Goal: Task Accomplishment & Management: Complete application form

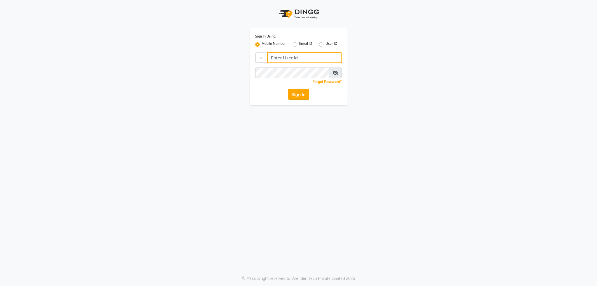
type input "9910640098"
click at [293, 94] on button "Sign In" at bounding box center [298, 94] width 21 height 11
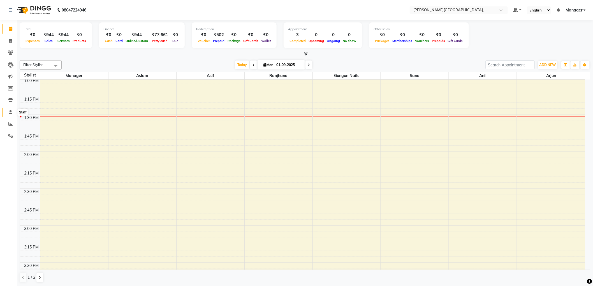
click at [10, 112] on icon at bounding box center [11, 112] width 4 height 4
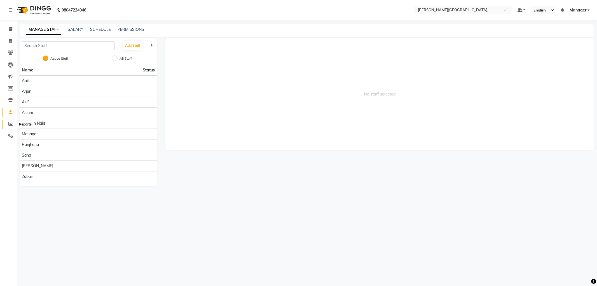
click at [11, 125] on icon at bounding box center [10, 124] width 4 height 4
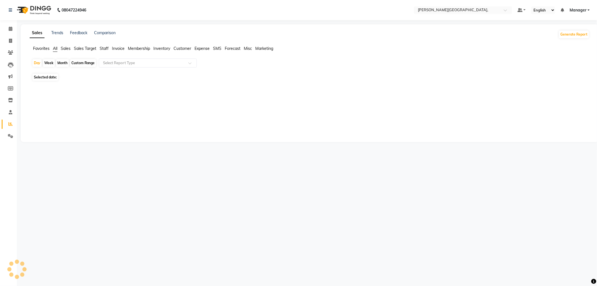
click at [103, 49] on span "Staff" at bounding box center [104, 48] width 9 height 5
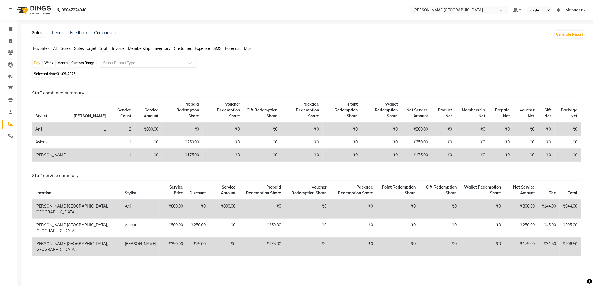
click at [63, 62] on div "Month" at bounding box center [62, 63] width 13 height 8
select select "9"
select select "2025"
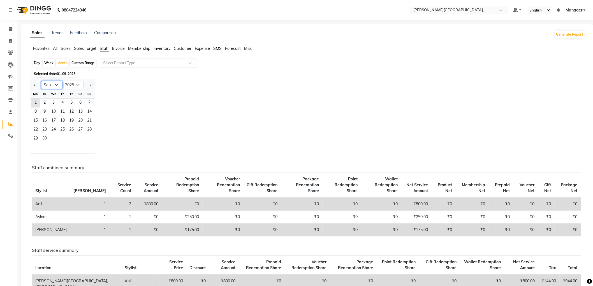
click at [54, 85] on select "Jan Feb Mar Apr May Jun [DATE] Aug Sep Oct Nov Dec" at bounding box center [51, 85] width 21 height 8
select select "8"
click at [41, 81] on select "Jan Feb Mar Apr May Jun [DATE] Aug Sep Oct Nov Dec" at bounding box center [51, 85] width 21 height 8
click at [72, 102] on span "1" at bounding box center [71, 103] width 9 height 9
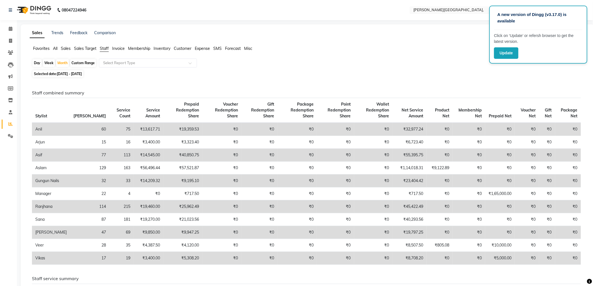
click at [33, 62] on div "Day" at bounding box center [36, 63] width 9 height 8
select select "8"
select select "2025"
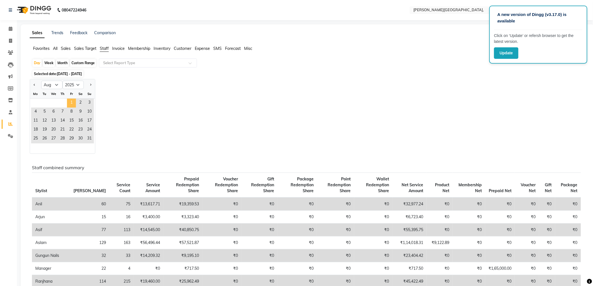
click at [74, 103] on span "1" at bounding box center [71, 103] width 9 height 9
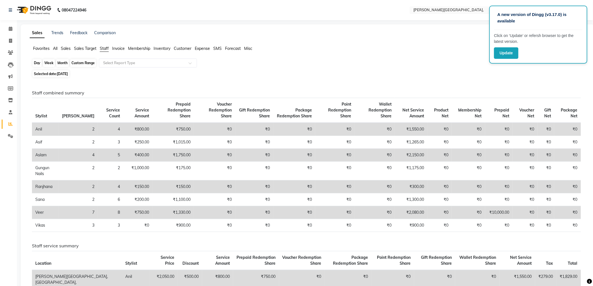
click at [38, 64] on div "Day" at bounding box center [36, 63] width 9 height 8
select select "8"
select select "2025"
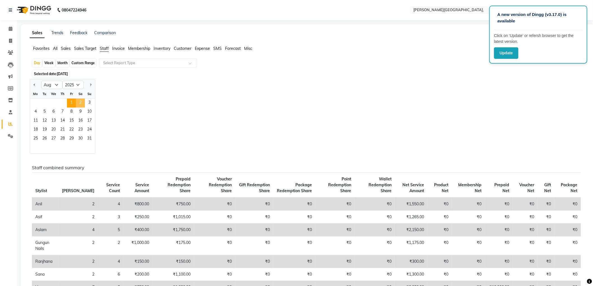
click at [79, 103] on span "2" at bounding box center [80, 103] width 9 height 9
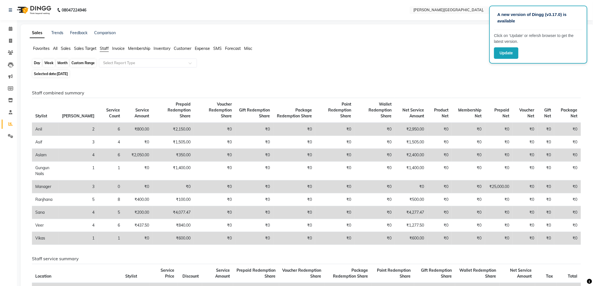
click at [35, 62] on div "Day" at bounding box center [36, 63] width 9 height 8
select select "8"
select select "2025"
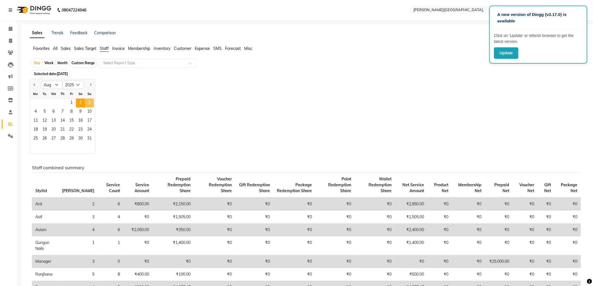
click at [90, 101] on span "3" at bounding box center [89, 103] width 9 height 9
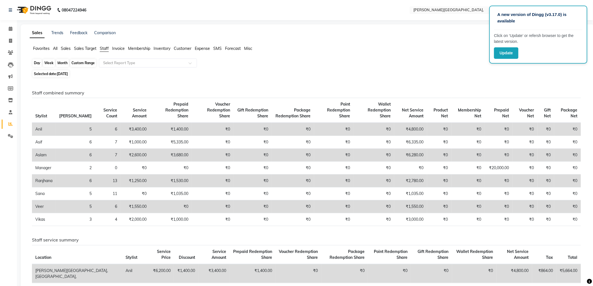
click at [40, 63] on div "Day" at bounding box center [36, 63] width 9 height 8
select select "8"
select select "2025"
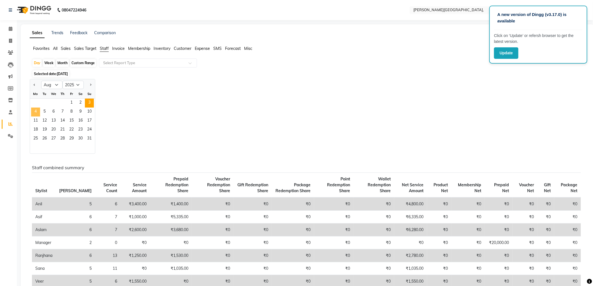
click at [37, 108] on span "4" at bounding box center [35, 112] width 9 height 9
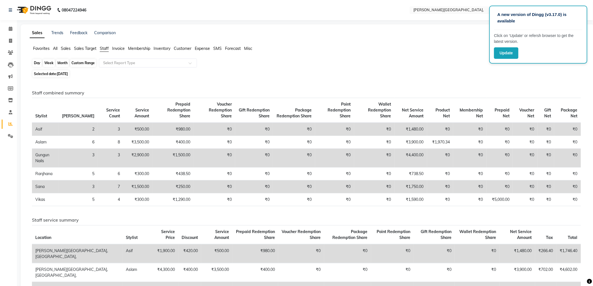
click at [37, 62] on div "Day" at bounding box center [36, 63] width 9 height 8
select select "8"
select select "2025"
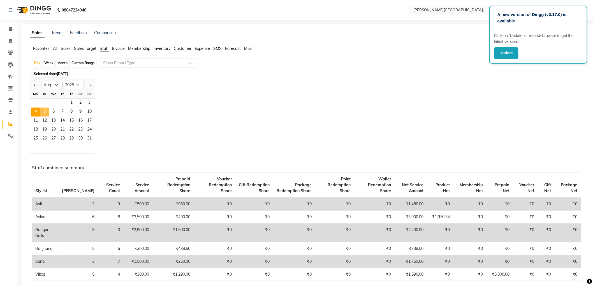
click at [45, 113] on span "5" at bounding box center [44, 112] width 9 height 9
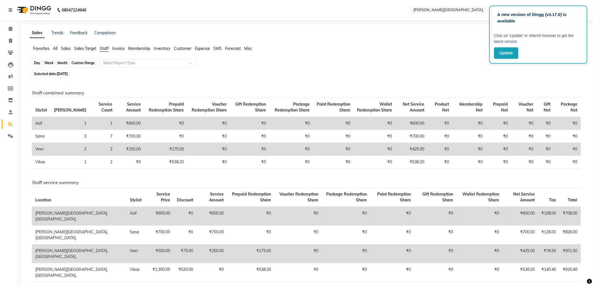
click at [34, 64] on div "Day" at bounding box center [36, 63] width 9 height 8
select select "8"
select select "2025"
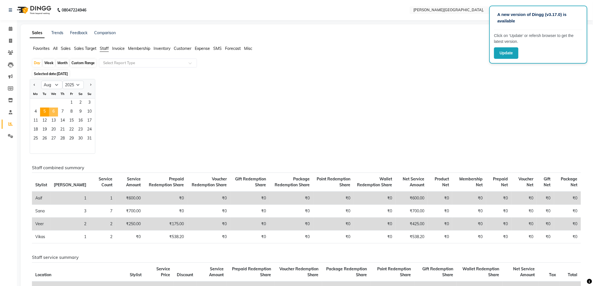
click at [55, 110] on span "6" at bounding box center [53, 112] width 9 height 9
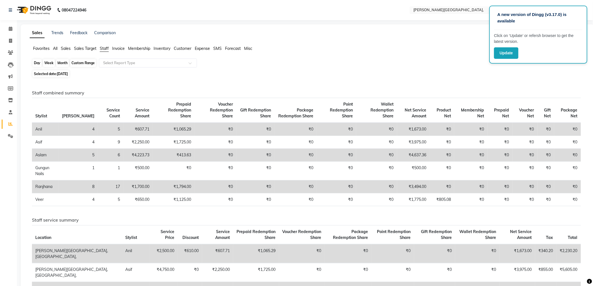
click at [36, 60] on div "Day" at bounding box center [36, 63] width 9 height 8
select select "8"
select select "2025"
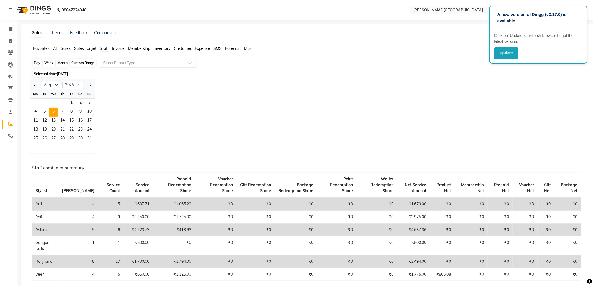
click at [36, 60] on div "Day" at bounding box center [36, 63] width 9 height 8
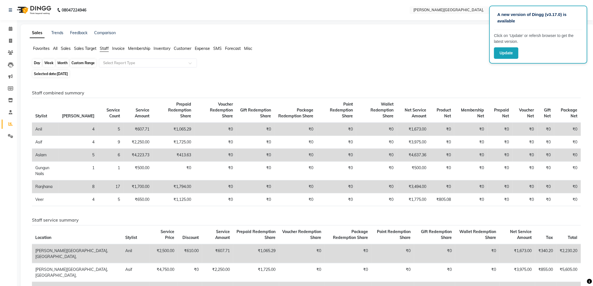
click at [40, 63] on div "Day" at bounding box center [36, 63] width 9 height 8
select select "8"
select select "2025"
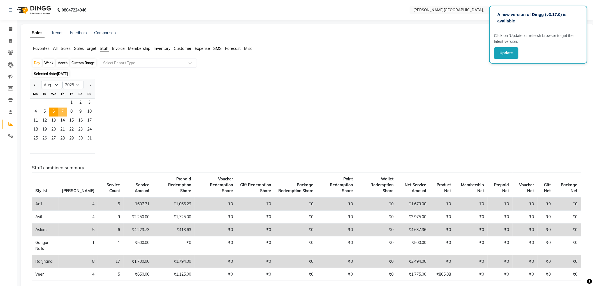
click at [63, 110] on span "7" at bounding box center [62, 112] width 9 height 9
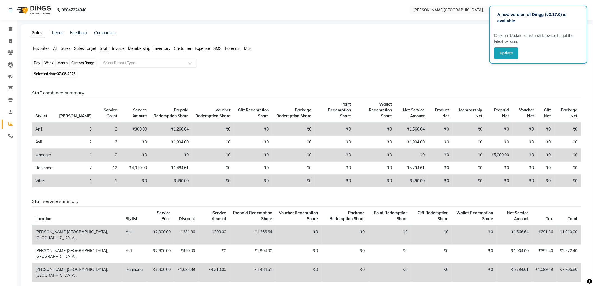
click at [38, 64] on div "Day" at bounding box center [36, 63] width 9 height 8
select select "8"
select select "2025"
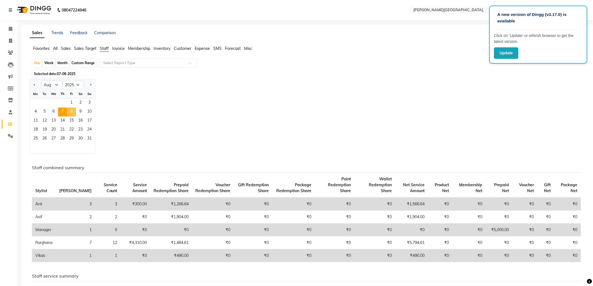
click at [71, 113] on span "8" at bounding box center [71, 112] width 9 height 9
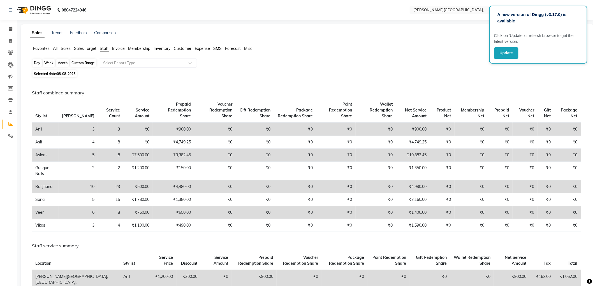
click at [38, 62] on div "Day" at bounding box center [36, 63] width 9 height 8
select select "8"
select select "2025"
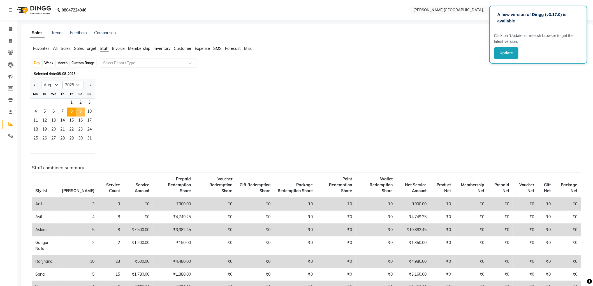
click at [80, 110] on span "9" at bounding box center [80, 112] width 9 height 9
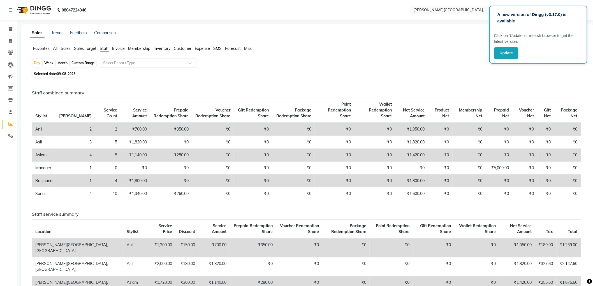
click at [208, 286] on html "A new version of Dingg (v3.17.0) is available Click on ‘Update’ or refersh brow…" at bounding box center [296, 143] width 593 height 286
click at [38, 62] on div "Day" at bounding box center [36, 63] width 9 height 8
select select "8"
select select "2025"
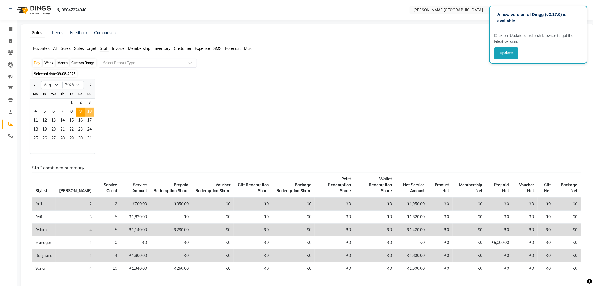
click at [90, 111] on span "10" at bounding box center [89, 112] width 9 height 9
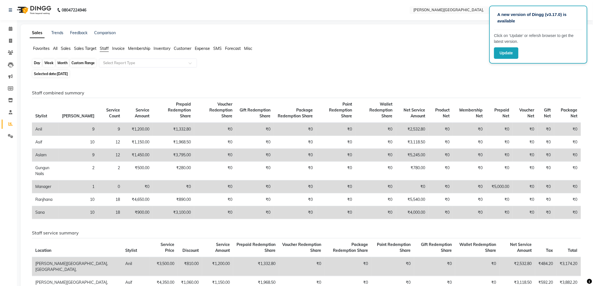
click at [38, 63] on div "Day" at bounding box center [36, 63] width 9 height 8
select select "8"
select select "2025"
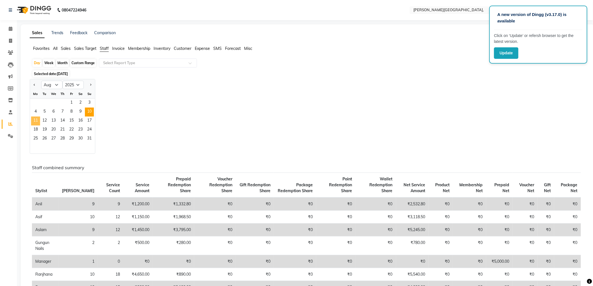
click at [33, 121] on span "11" at bounding box center [35, 121] width 9 height 9
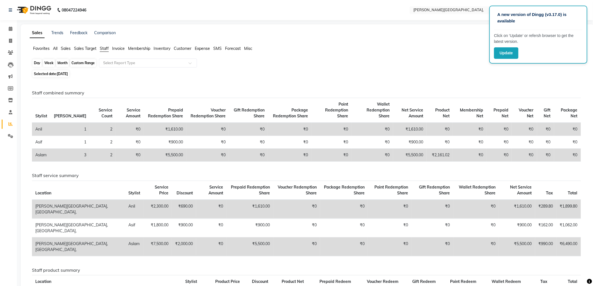
click at [38, 63] on div "Day" at bounding box center [36, 63] width 9 height 8
select select "8"
select select "2025"
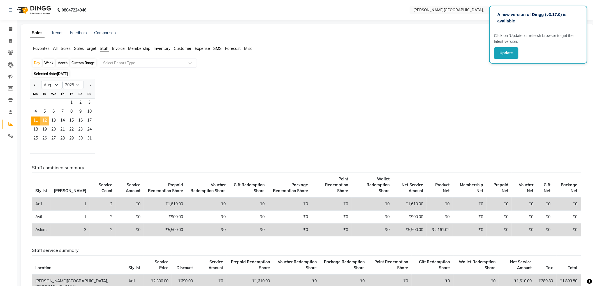
click at [44, 120] on span "12" at bounding box center [44, 121] width 9 height 9
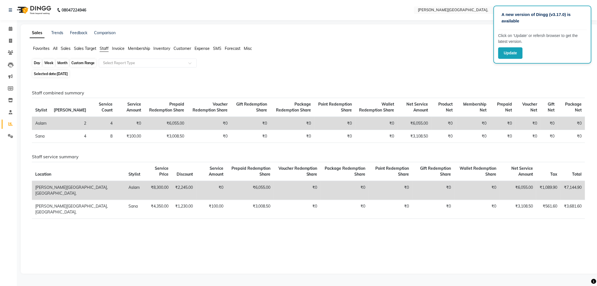
click at [38, 65] on div "Day" at bounding box center [36, 63] width 9 height 8
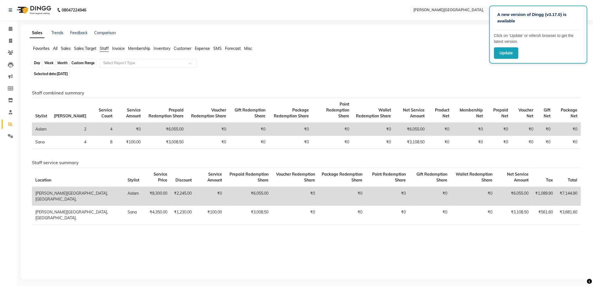
select select "8"
select select "2025"
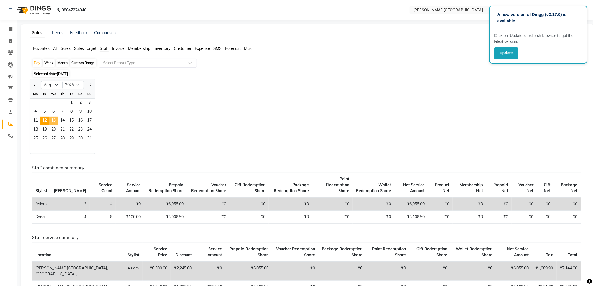
click at [53, 121] on span "13" at bounding box center [53, 121] width 9 height 9
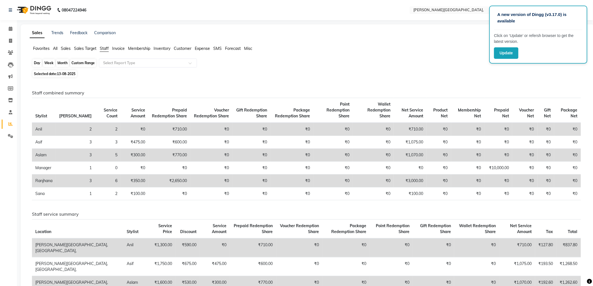
click at [38, 62] on div "Day" at bounding box center [36, 63] width 9 height 8
select select "8"
select select "2025"
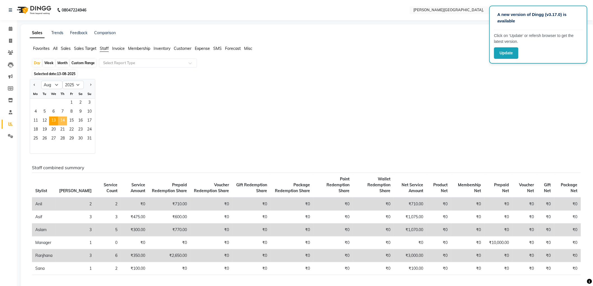
click at [64, 120] on span "14" at bounding box center [62, 121] width 9 height 9
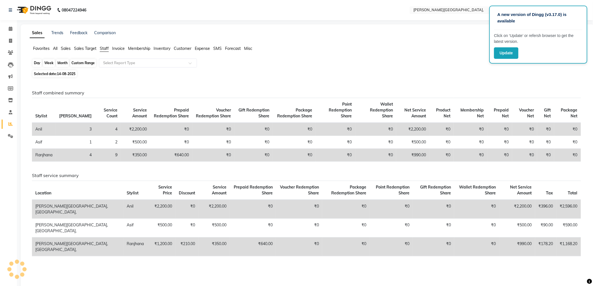
click at [37, 62] on div "Day" at bounding box center [36, 63] width 9 height 8
select select "8"
select select "2025"
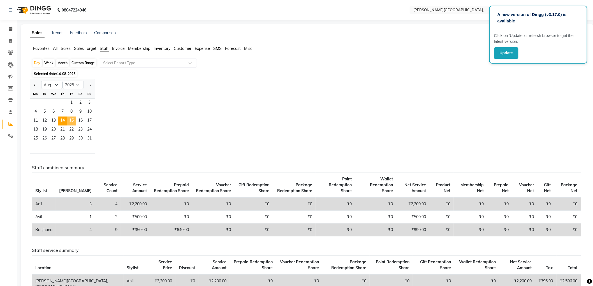
click at [71, 121] on span "15" at bounding box center [71, 121] width 9 height 9
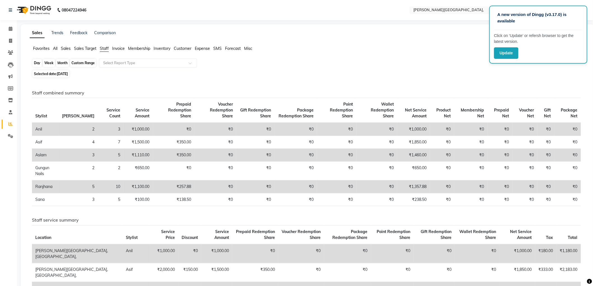
click at [37, 64] on div "Day" at bounding box center [36, 63] width 9 height 8
select select "8"
select select "2025"
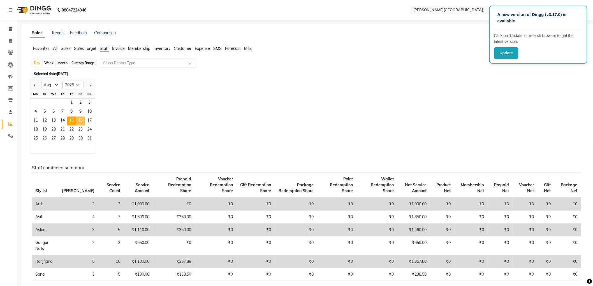
click at [82, 119] on span "16" at bounding box center [80, 121] width 9 height 9
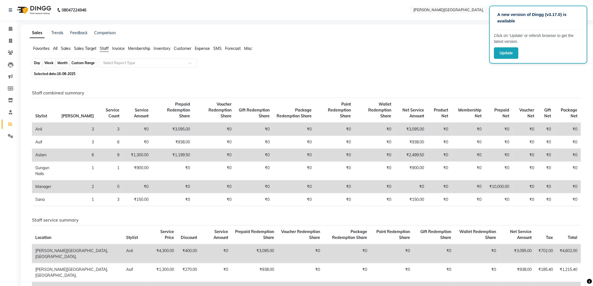
click at [35, 62] on div "Day" at bounding box center [36, 63] width 9 height 8
select select "8"
select select "2025"
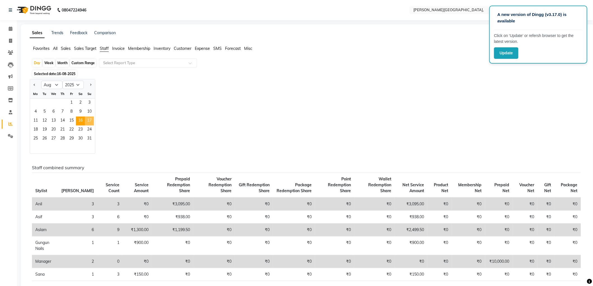
click at [89, 121] on span "17" at bounding box center [89, 121] width 9 height 9
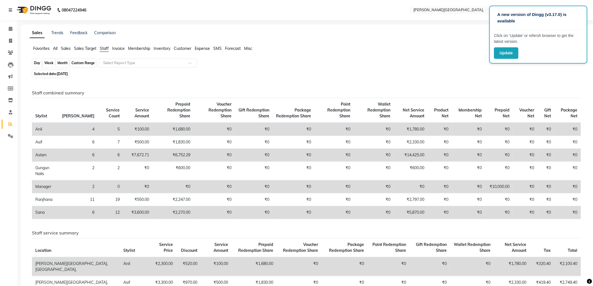
click at [36, 63] on div "Day" at bounding box center [36, 63] width 9 height 8
select select "8"
select select "2025"
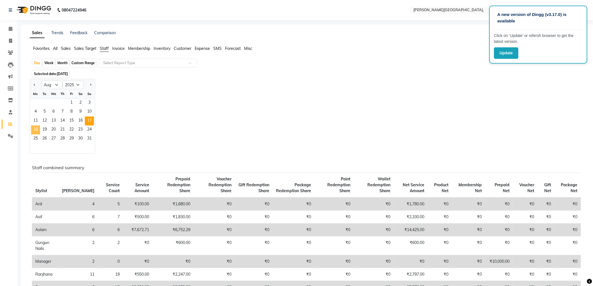
click at [36, 129] on span "18" at bounding box center [35, 129] width 9 height 9
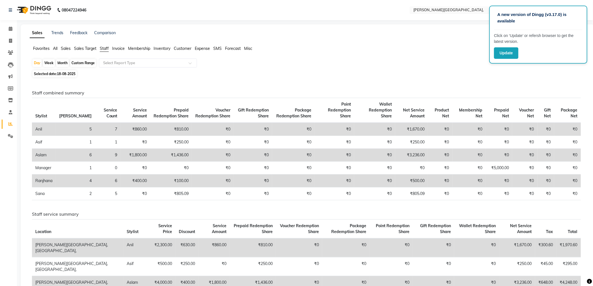
click at [198, 281] on td "₹1,800.00" at bounding box center [213, 285] width 31 height 19
click at [38, 64] on div "Day" at bounding box center [36, 63] width 9 height 8
select select "8"
select select "2025"
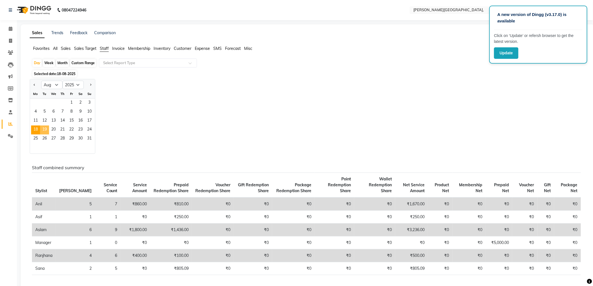
click at [48, 128] on span "19" at bounding box center [44, 129] width 9 height 9
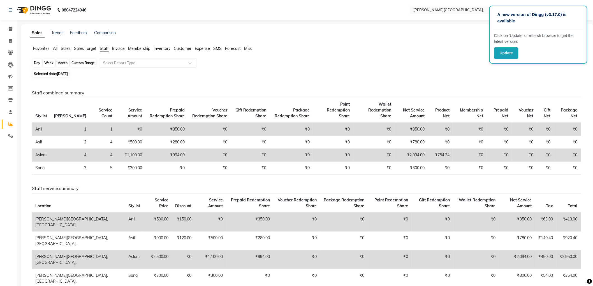
click at [38, 63] on div "Day" at bounding box center [36, 63] width 9 height 8
select select "8"
select select "2025"
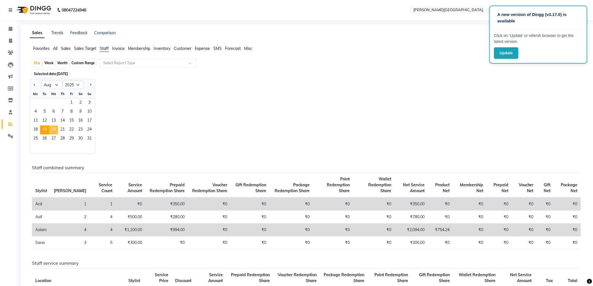
click at [53, 128] on span "20" at bounding box center [53, 129] width 9 height 9
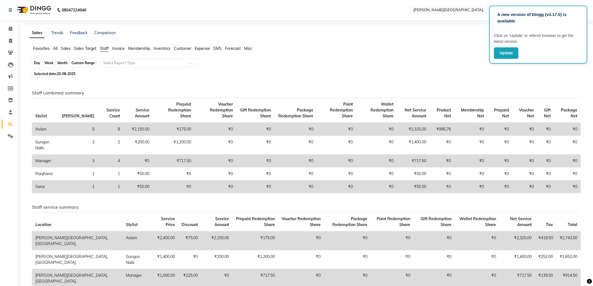
click at [38, 60] on div "Day" at bounding box center [36, 63] width 9 height 8
select select "8"
select select "2025"
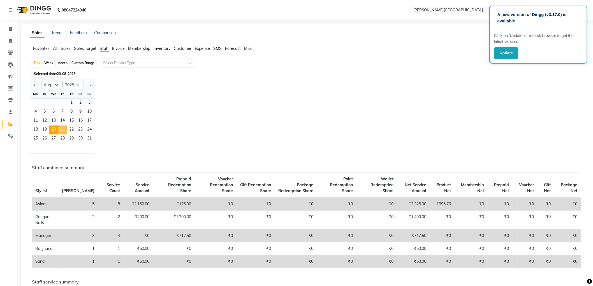
click at [60, 129] on span "21" at bounding box center [62, 129] width 9 height 9
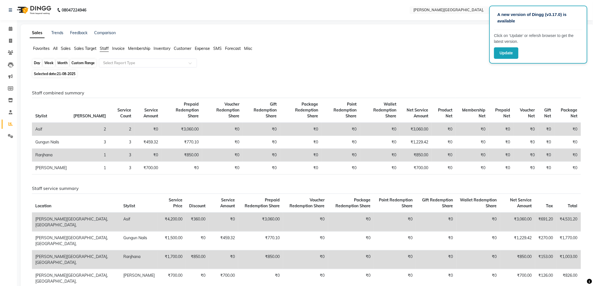
click at [39, 62] on div "Day" at bounding box center [36, 63] width 9 height 8
select select "8"
select select "2025"
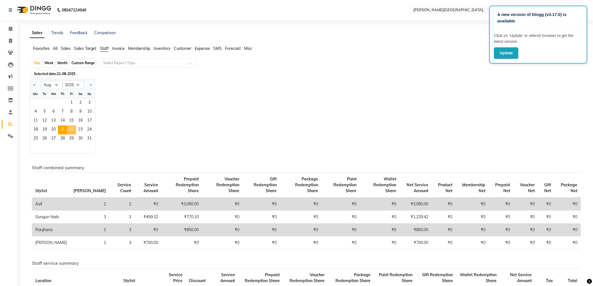
click at [69, 129] on span "22" at bounding box center [71, 129] width 9 height 9
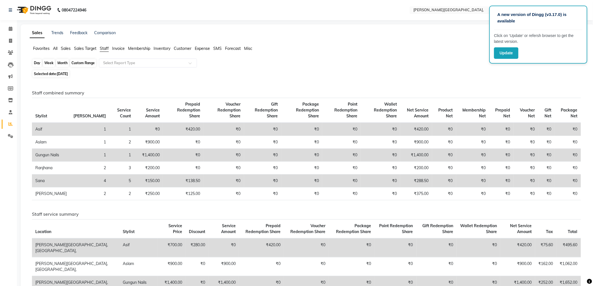
click at [34, 62] on div "Day" at bounding box center [36, 63] width 9 height 8
select select "8"
select select "2025"
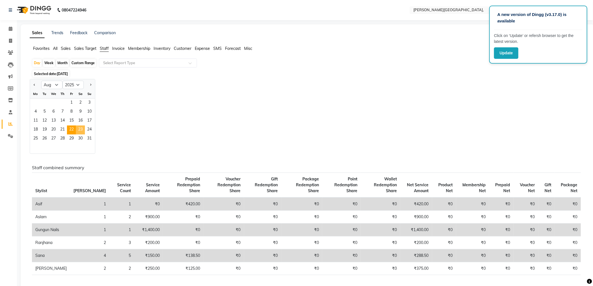
click at [78, 128] on span "23" at bounding box center [80, 129] width 9 height 9
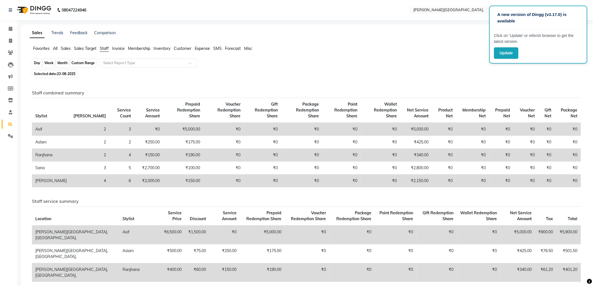
click at [39, 62] on div "Day" at bounding box center [36, 63] width 9 height 8
select select "8"
select select "2025"
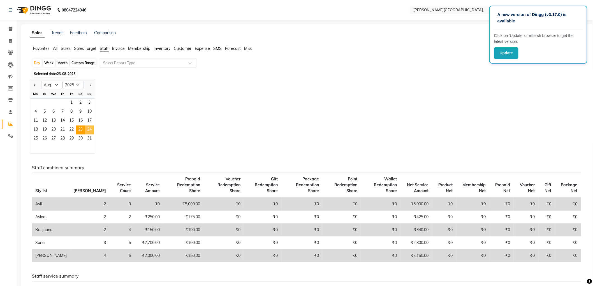
click at [89, 127] on span "24" at bounding box center [89, 129] width 9 height 9
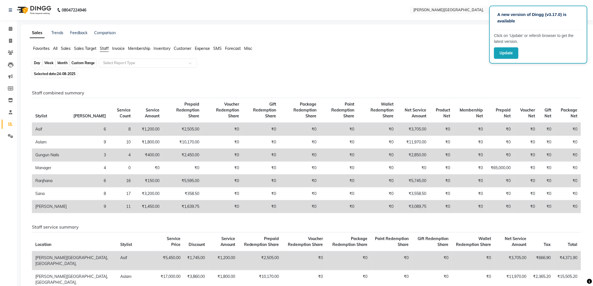
click at [39, 63] on div "Day" at bounding box center [36, 63] width 9 height 8
select select "8"
select select "2025"
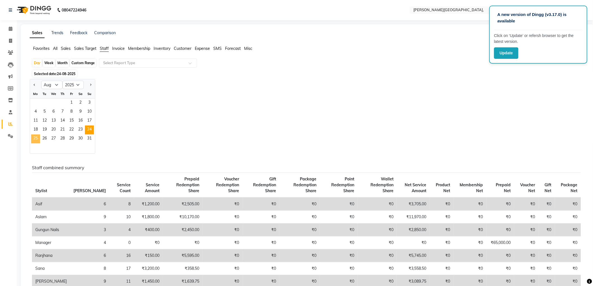
click at [36, 138] on span "25" at bounding box center [35, 138] width 9 height 9
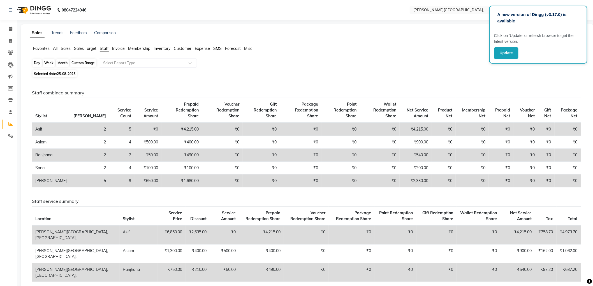
click at [39, 64] on div "Day" at bounding box center [36, 63] width 9 height 8
select select "8"
select select "2025"
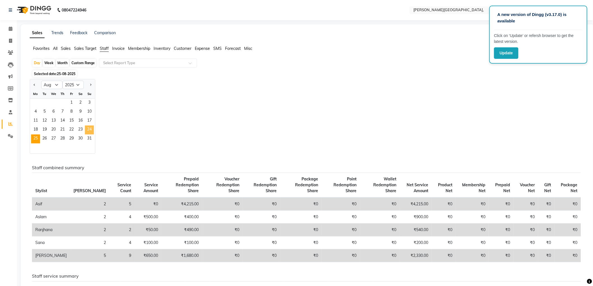
click at [89, 127] on span "24" at bounding box center [89, 129] width 9 height 9
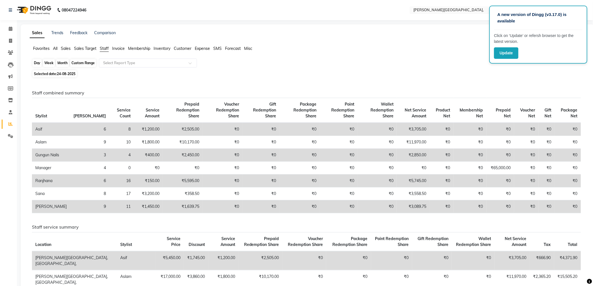
click at [34, 60] on div "Day" at bounding box center [36, 63] width 9 height 8
select select "8"
select select "2025"
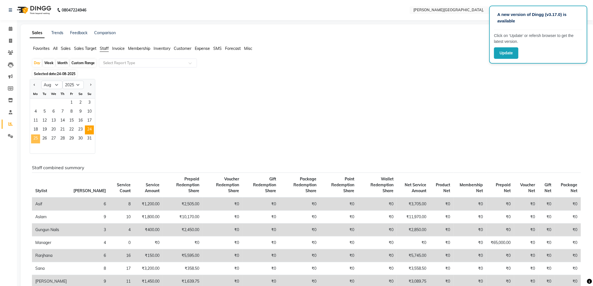
click at [38, 137] on span "25" at bounding box center [35, 138] width 9 height 9
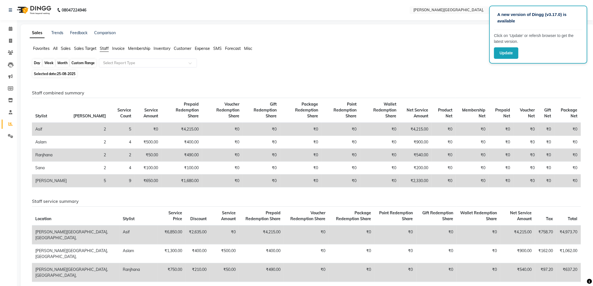
click at [35, 63] on div "Day" at bounding box center [36, 63] width 9 height 8
select select "8"
select select "2025"
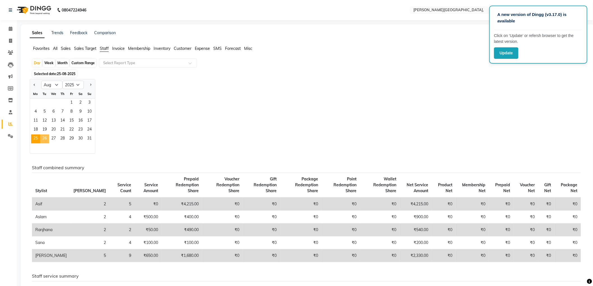
click at [45, 139] on span "26" at bounding box center [44, 138] width 9 height 9
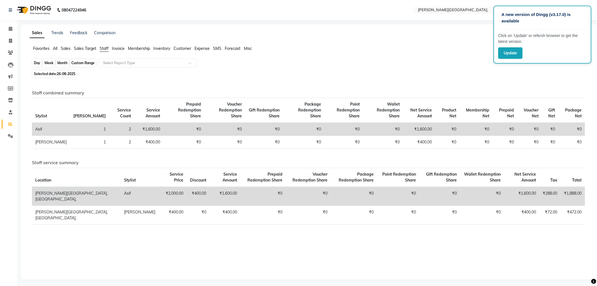
click at [39, 60] on div "Day" at bounding box center [36, 63] width 9 height 8
select select "8"
select select "2025"
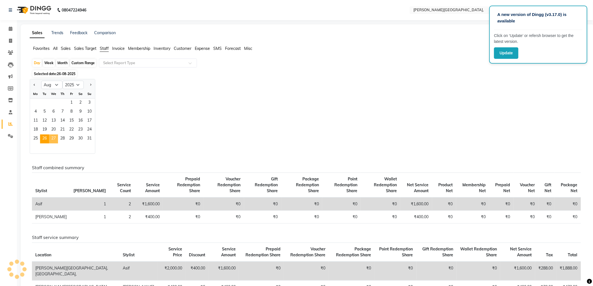
click at [55, 138] on span "27" at bounding box center [53, 138] width 9 height 9
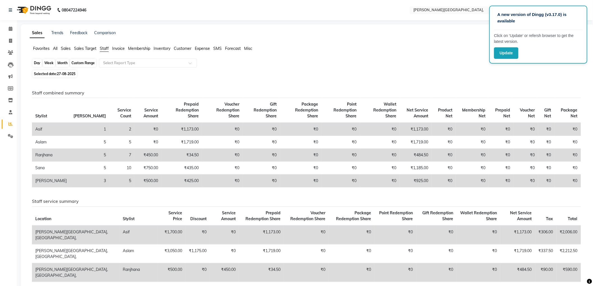
click at [35, 63] on div "Day" at bounding box center [36, 63] width 9 height 8
select select "8"
select select "2025"
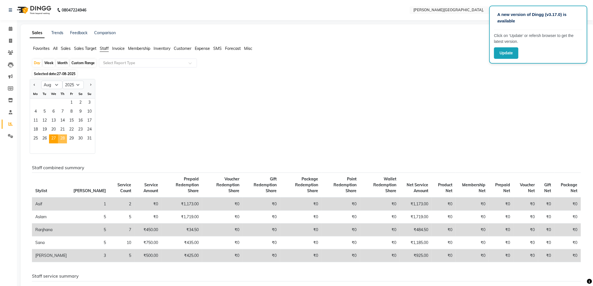
click at [63, 140] on span "28" at bounding box center [62, 138] width 9 height 9
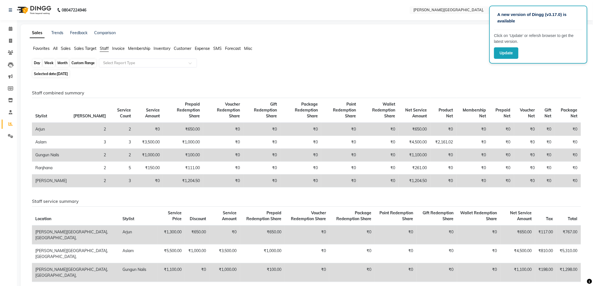
click at [38, 62] on div "Day" at bounding box center [36, 63] width 9 height 8
select select "8"
select select "2025"
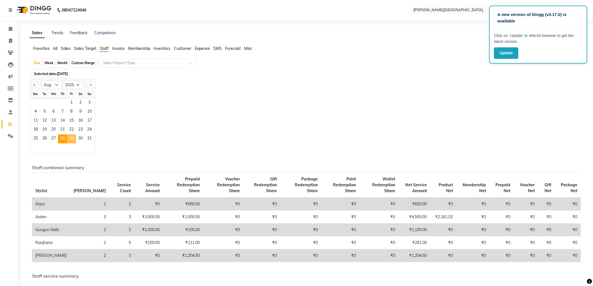
click at [74, 137] on span "29" at bounding box center [71, 138] width 9 height 9
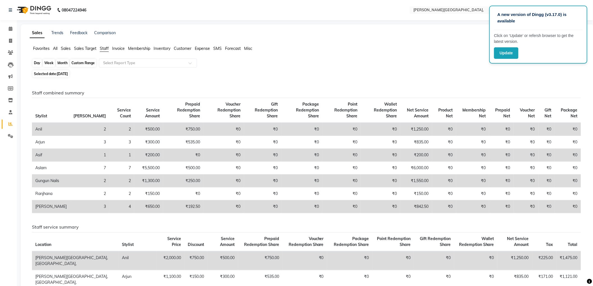
click at [39, 62] on div "Day" at bounding box center [36, 63] width 9 height 8
select select "8"
select select "2025"
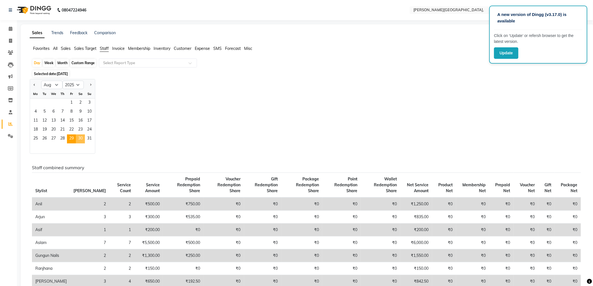
click at [82, 138] on span "30" at bounding box center [80, 138] width 9 height 9
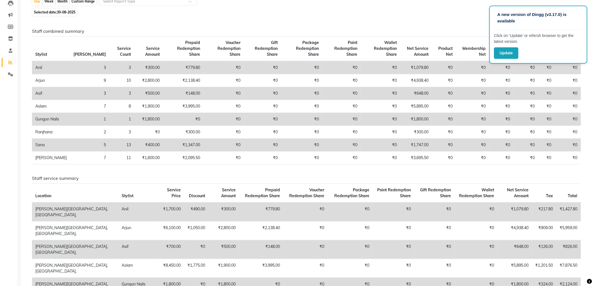
scroll to position [62, 0]
click at [38, 2] on div "Day" at bounding box center [36, 1] width 9 height 8
select select "8"
select select "2025"
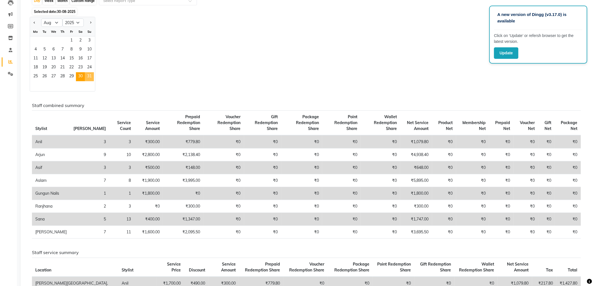
click at [90, 78] on span "31" at bounding box center [89, 76] width 9 height 9
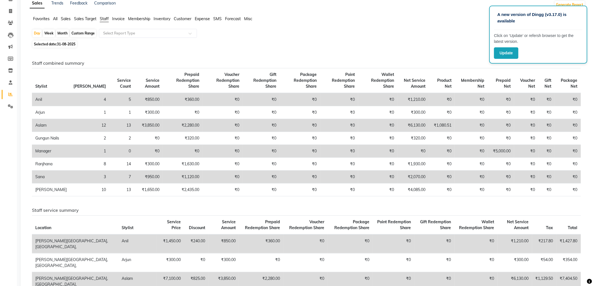
scroll to position [0, 0]
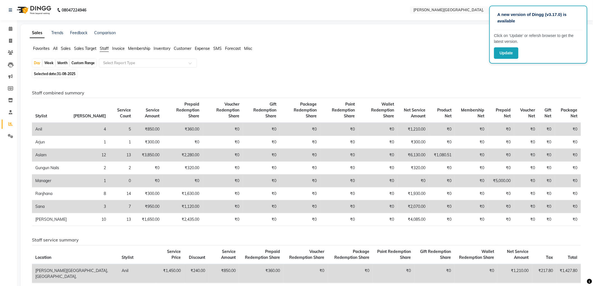
click at [59, 62] on div "Month" at bounding box center [62, 63] width 13 height 8
select select "8"
select select "2025"
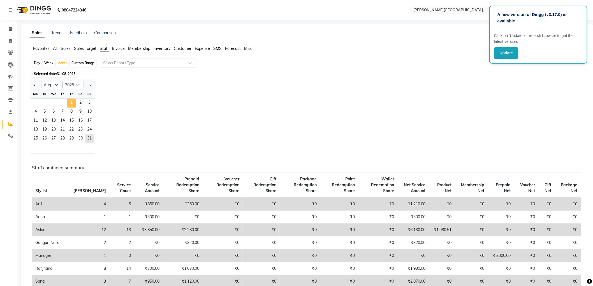
click at [71, 99] on span "1" at bounding box center [71, 103] width 9 height 9
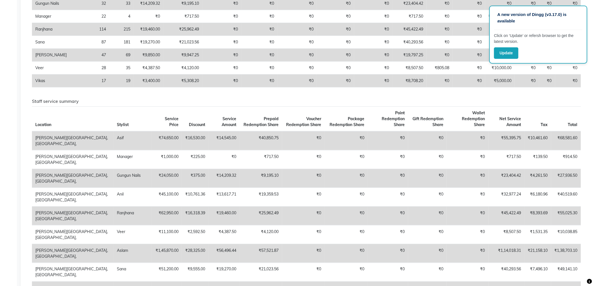
scroll to position [62, 0]
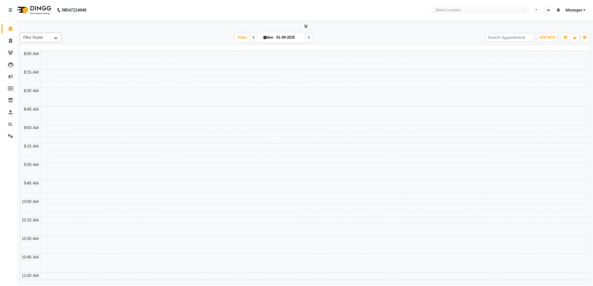
select select "en"
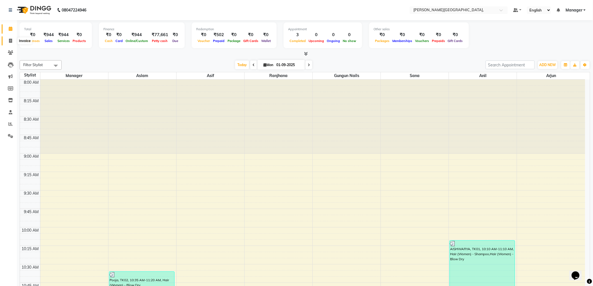
click at [9, 43] on span at bounding box center [11, 41] width 10 height 6
select select "6483"
select select "service"
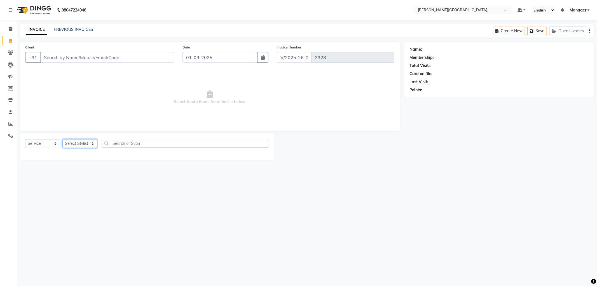
click at [93, 144] on select "Select Stylist Anil Arjun Asif Aslam gungun nails Manager ranjhana Sana shahruk…" at bounding box center [79, 143] width 35 height 9
select select "83621"
click at [62, 139] on select "Select Stylist Anil Arjun Asif Aslam gungun nails Manager ranjhana Sana shahruk…" at bounding box center [79, 143] width 35 height 9
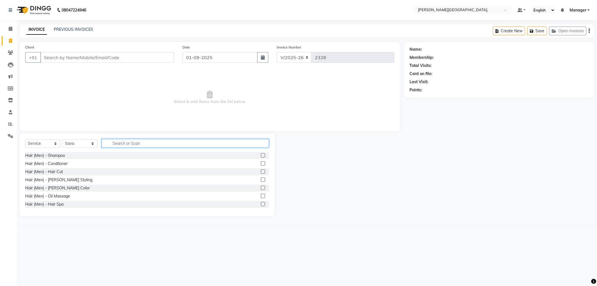
click at [118, 145] on input "text" at bounding box center [185, 143] width 167 height 9
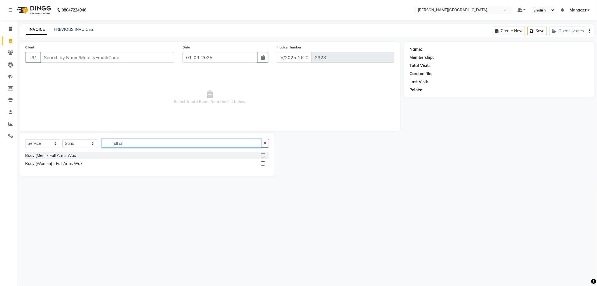
type input "full ar"
click at [264, 164] on label at bounding box center [263, 163] width 4 height 4
click at [264, 164] on input "checkbox" at bounding box center [263, 164] width 4 height 4
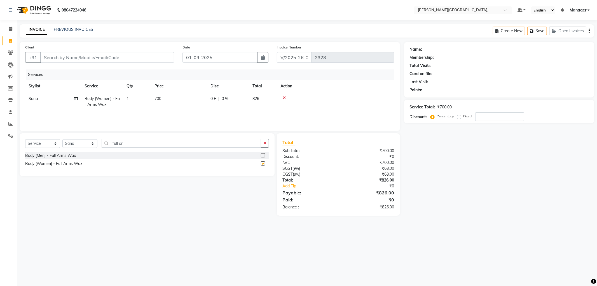
checkbox input "false"
click at [166, 145] on input "full ar" at bounding box center [182, 143] width 160 height 9
type input "full l"
click at [262, 164] on label at bounding box center [263, 163] width 4 height 4
click at [262, 164] on input "checkbox" at bounding box center [263, 164] width 4 height 4
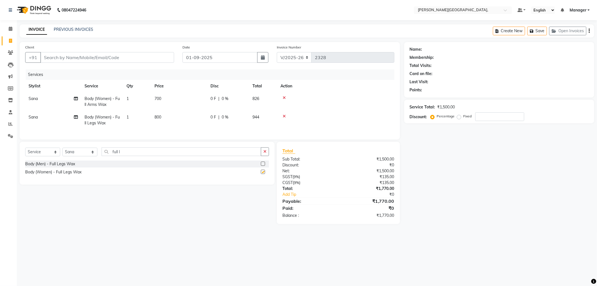
checkbox input "false"
click at [96, 56] on input "Client" at bounding box center [107, 57] width 134 height 11
type input "9"
type input "0"
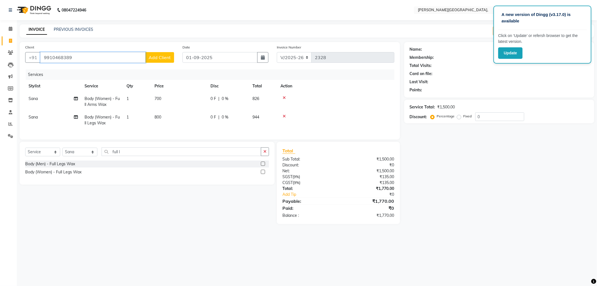
type input "9910468389"
click at [153, 61] on button "Add Client" at bounding box center [159, 57] width 29 height 11
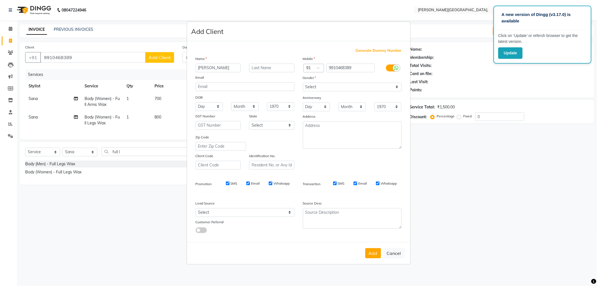
type input "dr.riva"
click at [396, 85] on select "Select Male Female Other Prefer Not To Say" at bounding box center [352, 87] width 99 height 9
select select "female"
click at [303, 83] on select "Select Male Female Other Prefer Not To Say" at bounding box center [352, 87] width 99 height 9
click at [373, 250] on button "Add" at bounding box center [373, 253] width 16 height 10
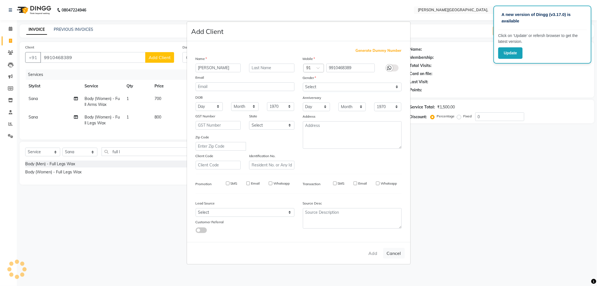
select select
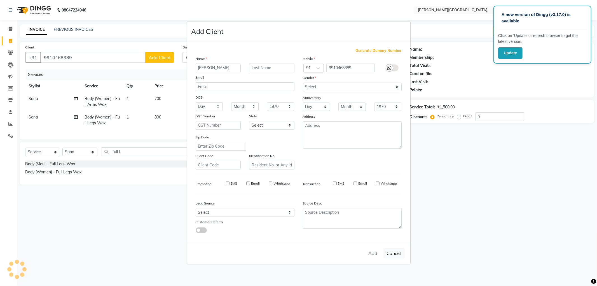
select select
checkbox input "false"
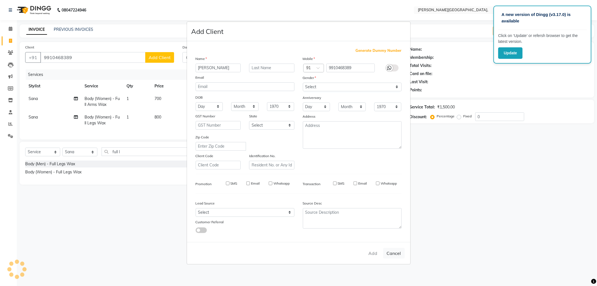
checkbox input "false"
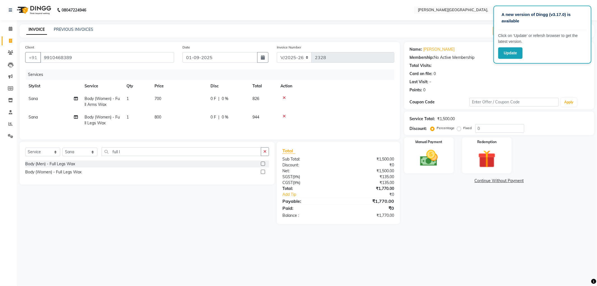
click at [224, 96] on span "0 %" at bounding box center [225, 99] width 7 height 6
select select "83621"
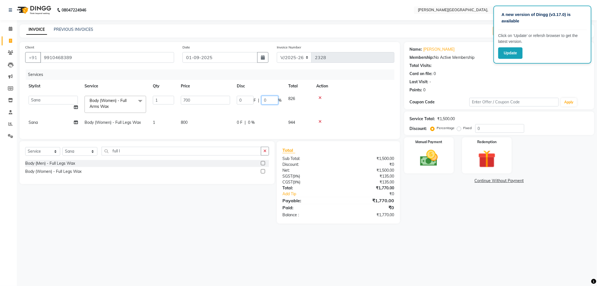
drag, startPoint x: 269, startPoint y: 99, endPoint x: 269, endPoint y: 102, distance: 3.1
click at [269, 99] on input "0" at bounding box center [270, 100] width 17 height 9
type input "30"
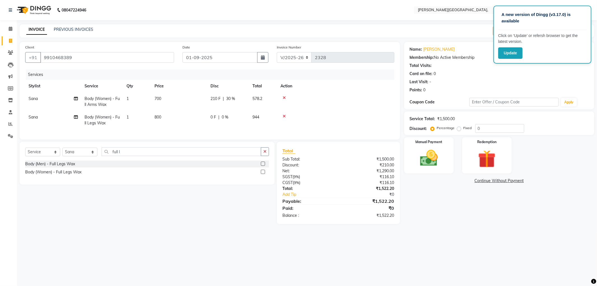
click at [264, 124] on tr "Sana Body (Women) - Full Legs Wax 1 800 0 F | 0 % 944" at bounding box center [209, 120] width 369 height 18
click at [227, 117] on span "0 %" at bounding box center [225, 117] width 7 height 6
select select "83621"
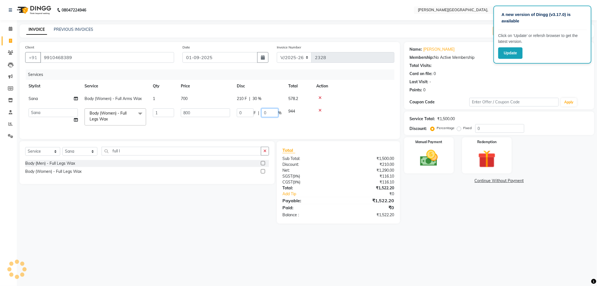
click at [272, 113] on input "0" at bounding box center [270, 112] width 17 height 9
type input "30"
click at [254, 124] on tr "Anil Arjun Asif Aslam gungun nails Manager ranjhana Sana shahrukh zubair Body (…" at bounding box center [209, 117] width 369 height 24
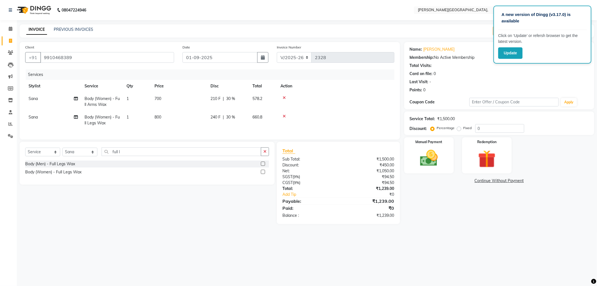
click at [233, 97] on span "30 %" at bounding box center [230, 99] width 9 height 6
select select "83621"
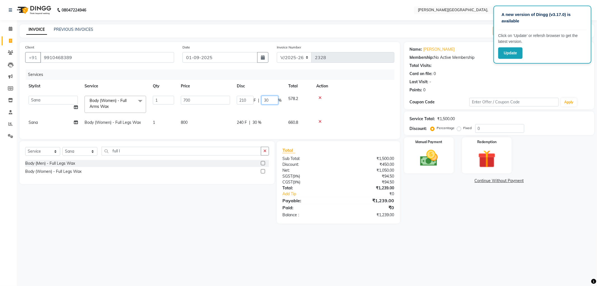
click at [272, 101] on input "30" at bounding box center [270, 100] width 17 height 9
type input "3"
drag, startPoint x: 247, startPoint y: 124, endPoint x: 253, endPoint y: 124, distance: 5.4
click at [248, 124] on td "240 F | 30 %" at bounding box center [260, 122] width 52 height 13
select select "83621"
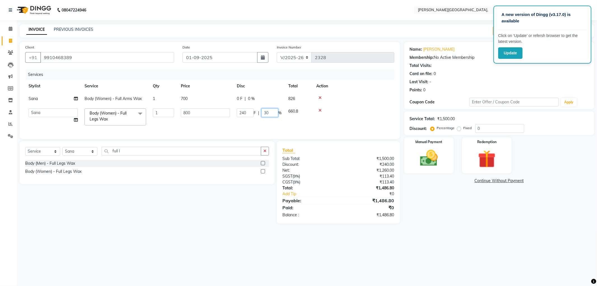
click at [275, 110] on input "30" at bounding box center [270, 112] width 17 height 9
type input "3"
click at [265, 123] on tr "Anil Arjun Asif Aslam gungun nails Manager ranjhana Sana shahrukh zubair Body (…" at bounding box center [209, 117] width 369 height 24
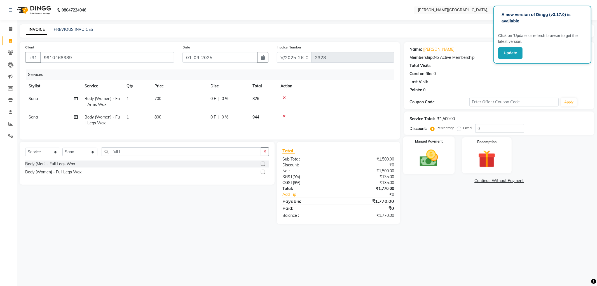
click at [434, 156] on img at bounding box center [429, 158] width 30 height 21
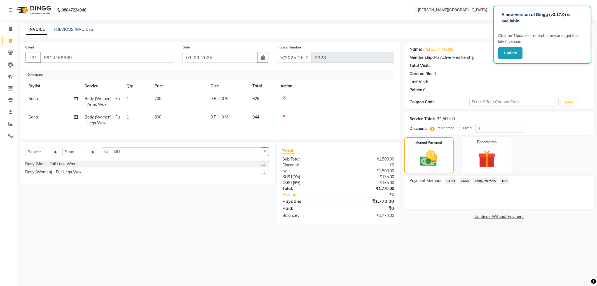
click at [503, 180] on span "UPI" at bounding box center [505, 181] width 9 height 6
click at [500, 214] on button "Add Payment" at bounding box center [530, 210] width 117 height 9
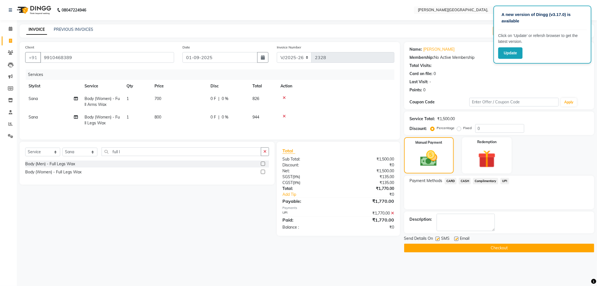
click at [500, 246] on button "Checkout" at bounding box center [499, 248] width 190 height 9
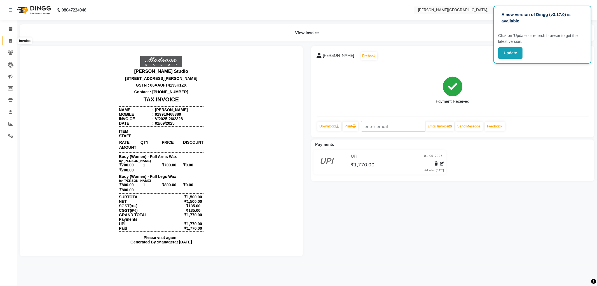
click at [9, 40] on icon at bounding box center [10, 41] width 3 height 4
select select "service"
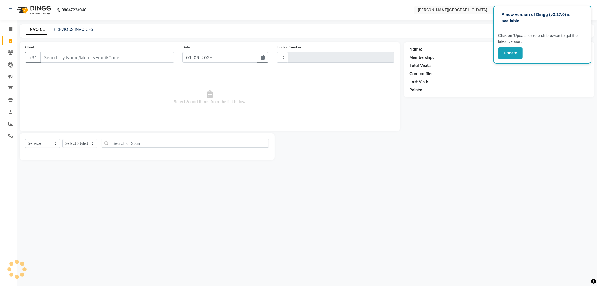
type input "2329"
select select "6483"
